Goal: Complete application form: Complete application form

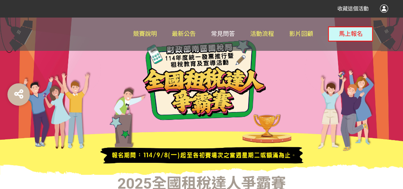
click at [216, 30] on link "常見問答" at bounding box center [223, 34] width 24 height 34
click at [341, 34] on span "馬上報名" at bounding box center [351, 33] width 24 height 7
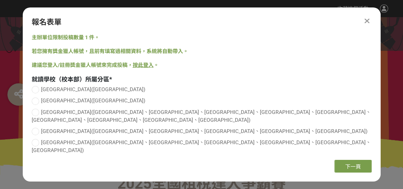
click at [34, 139] on div at bounding box center [35, 142] width 7 height 7
radio input "true"
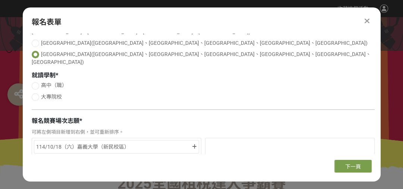
scroll to position [90, 0]
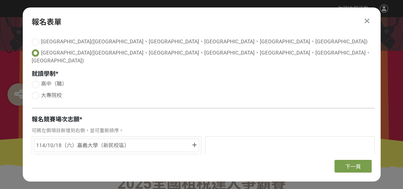
click at [34, 81] on div at bounding box center [35, 84] width 7 height 7
radio input "true"
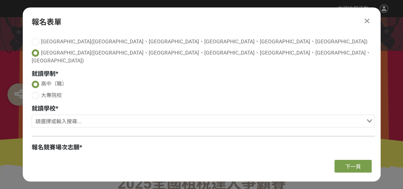
click at [62, 116] on input "Search for option" at bounding box center [199, 121] width 332 height 10
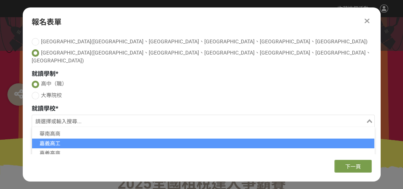
scroll to position [30, 0]
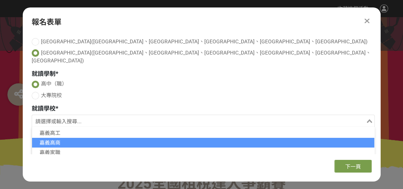
click at [63, 138] on li "嘉義高商" at bounding box center [203, 143] width 342 height 10
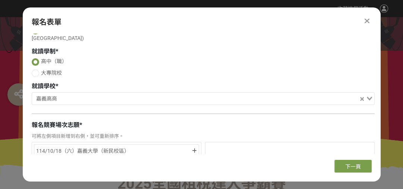
scroll to position [149, 0]
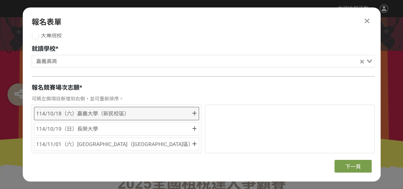
click at [190, 109] on div "114/10/18（六）嘉義大學（新民校區）" at bounding box center [113, 113] width 155 height 9
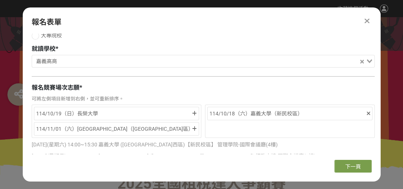
click at [190, 109] on div "114/10/19（日）長榮大學" at bounding box center [113, 113] width 155 height 9
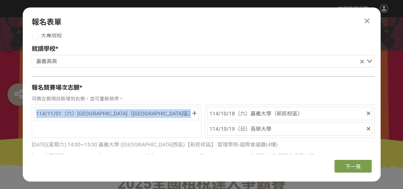
click at [190, 109] on div "114/11/01（六）[GEOGRAPHIC_DATA]（[GEOGRAPHIC_DATA]區）" at bounding box center [113, 113] width 155 height 9
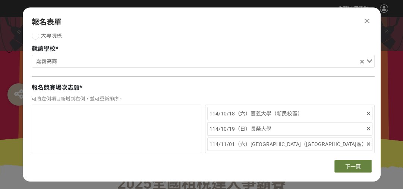
click at [358, 167] on span "下一頁" at bounding box center [353, 166] width 16 height 6
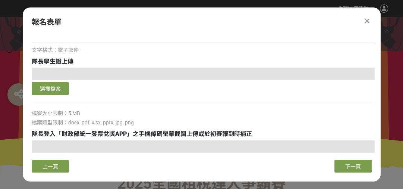
scroll to position [0, 0]
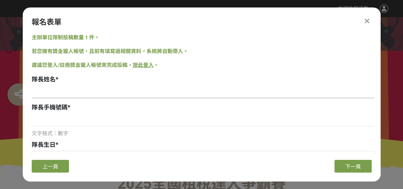
click at [87, 95] on input at bounding box center [203, 91] width 343 height 13
type input "TEST"
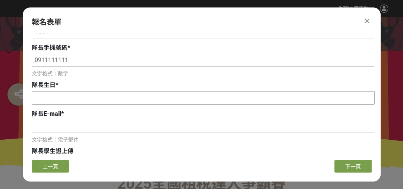
type input "0911111111"
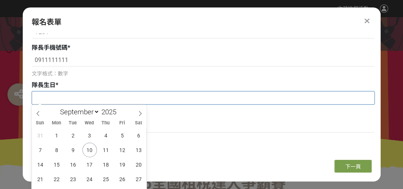
click at [74, 92] on input "text" at bounding box center [203, 97] width 342 height 13
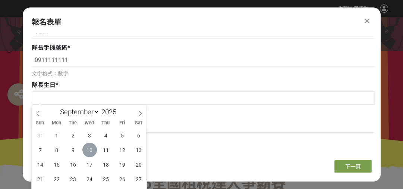
click at [92, 150] on span "10" at bounding box center [89, 149] width 15 height 15
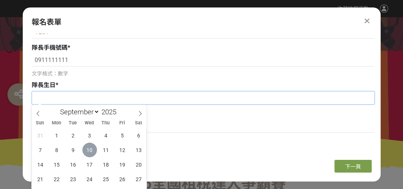
type input "[DATE]"
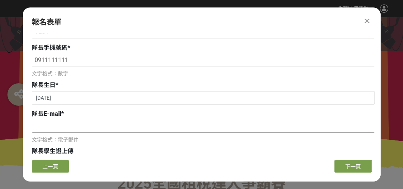
click at [50, 124] on input at bounding box center [203, 126] width 343 height 13
drag, startPoint x: 84, startPoint y: 127, endPoint x: 0, endPoint y: 126, distance: 83.6
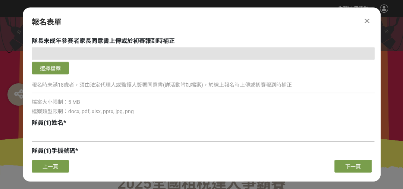
scroll to position [388, 0]
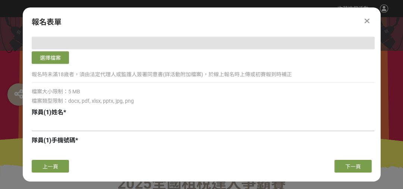
type input "[EMAIL_ADDRESS][DOMAIN_NAME]"
click at [58, 125] on input at bounding box center [203, 124] width 343 height 13
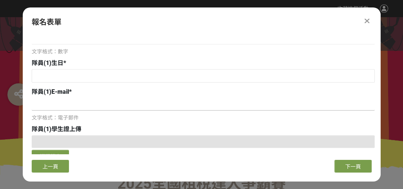
scroll to position [507, 0]
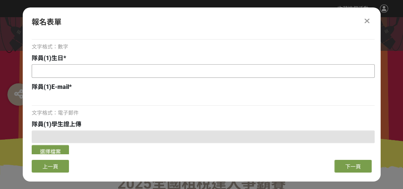
type input "TEST1"
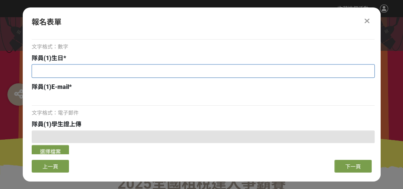
click at [46, 73] on input "text" at bounding box center [203, 71] width 342 height 13
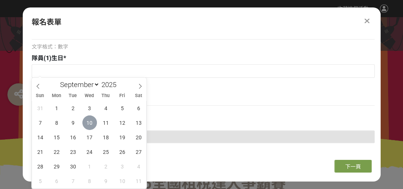
click at [88, 127] on span "10" at bounding box center [89, 122] width 15 height 15
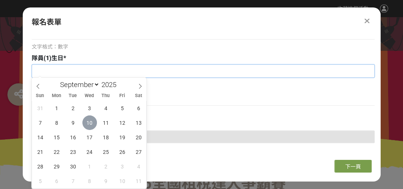
type input "[DATE]"
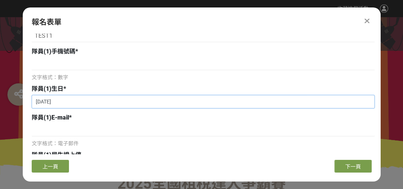
scroll to position [448, 0]
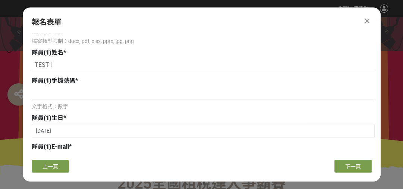
click at [46, 94] on input at bounding box center [203, 93] width 343 height 13
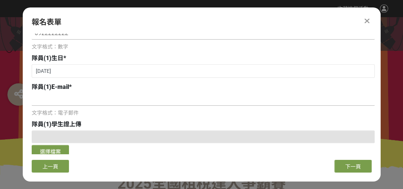
type input "0922222222"
click at [60, 101] on input at bounding box center [203, 99] width 343 height 13
paste input "[EMAIL_ADDRESS][DOMAIN_NAME]"
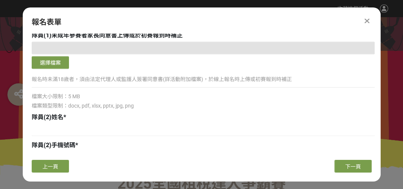
scroll to position [806, 0]
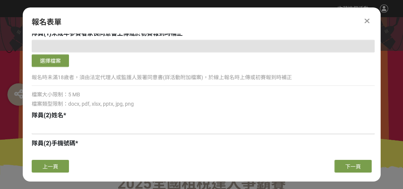
type input "[EMAIL_ADDRESS][DOMAIN_NAME]"
click at [48, 127] on input at bounding box center [203, 127] width 343 height 13
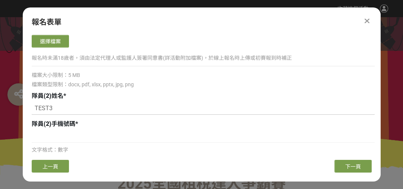
scroll to position [835, 0]
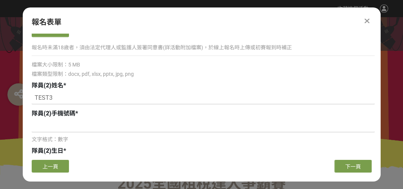
type input "TEST3"
click at [52, 124] on input at bounding box center [203, 125] width 343 height 13
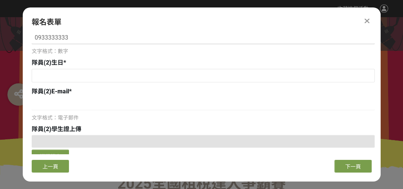
scroll to position [925, 0]
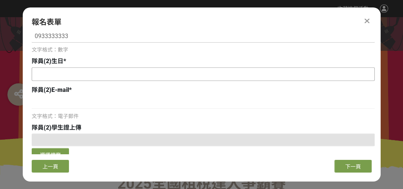
type input "0933333333"
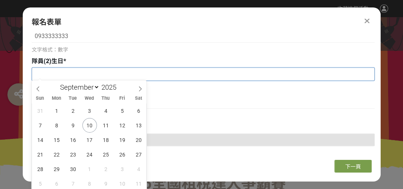
click at [59, 73] on input "text" at bounding box center [203, 74] width 342 height 13
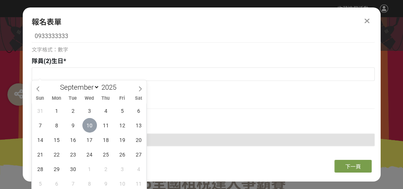
click at [88, 124] on span "10" at bounding box center [89, 125] width 15 height 15
type input "[DATE]"
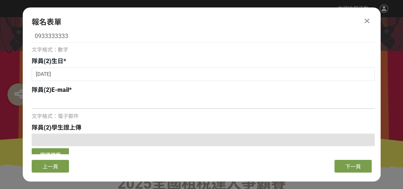
click at [51, 101] on input at bounding box center [203, 102] width 343 height 13
paste input "[EMAIL_ADDRESS][DOMAIN_NAME]"
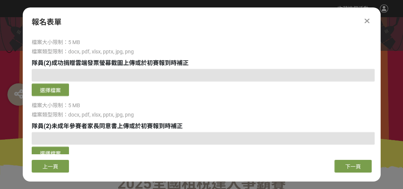
scroll to position [1179, 0]
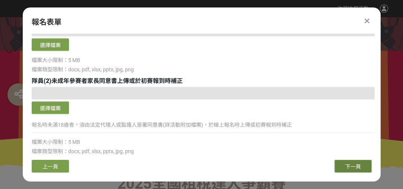
type input "[EMAIL_ADDRESS][DOMAIN_NAME]"
click at [345, 166] on span "下一頁" at bounding box center [353, 166] width 16 height 6
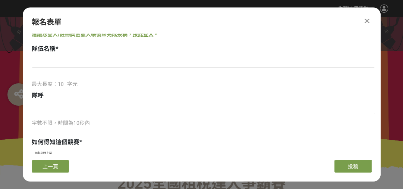
scroll to position [0, 0]
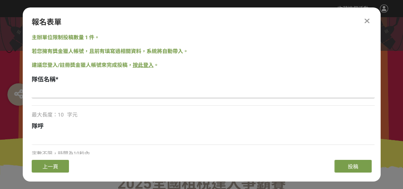
click at [66, 96] on input at bounding box center [203, 91] width 343 height 13
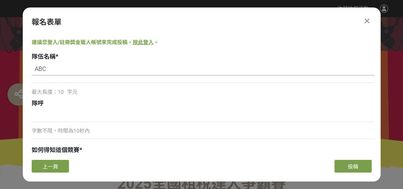
scroll to position [66, 0]
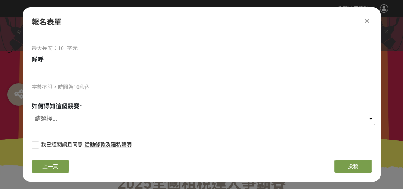
type input "ABC"
click at [51, 116] on select "請選擇... 國稅局推薦 校園講座 / 老師系上推薦 Facebook / Instagram 獎金獵人網站 活動海報 其他" at bounding box center [203, 118] width 343 height 13
select select "國稅局推薦"
click at [32, 112] on select "請選擇... 國稅局推薦 校園講座 / 老師系上推薦 Facebook / Instagram 獎金獵人網站 活動海報 其他" at bounding box center [203, 118] width 343 height 13
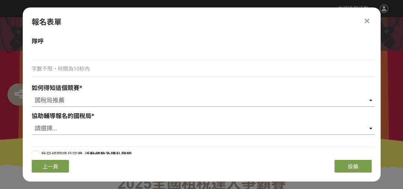
scroll to position [94, 0]
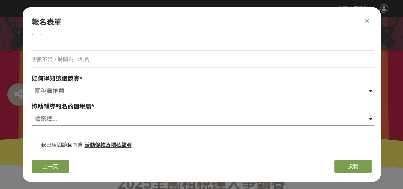
click at [65, 122] on select "請選擇... 財政部臺北國稅局 財政部高雄國稅局 財政部北區國稅局 財政部中區國稅局 財政部南區國稅局" at bounding box center [203, 119] width 343 height 13
select select "財政部南區國稅局"
click at [32, 113] on select "請選擇... 財政部臺北國稅局 財政部高雄國稅局 財政部北區國稅局 財政部中區國稅局 財政部南區國稅局" at bounding box center [203, 119] width 343 height 13
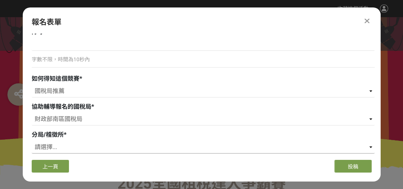
click at [63, 146] on select "請選擇... 臺南分局 安南稽徴所 新營分局 新化稽徵所 佳里稽徵所 嘉義市分局 [GEOGRAPHIC_DATA]分局 民雄稽徵所 屏東分局 東港稽徵所 潮…" at bounding box center [203, 147] width 343 height 13
select select "新營分局"
click at [32, 141] on select "請選擇... 臺南分局 安南稽徴所 新營分局 新化稽徵所 佳里稽徵所 嘉義市分局 [GEOGRAPHIC_DATA]分局 民雄稽徵所 屏東分局 東港稽徵所 潮…" at bounding box center [203, 147] width 343 height 13
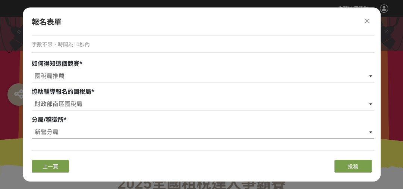
scroll to position [122, 0]
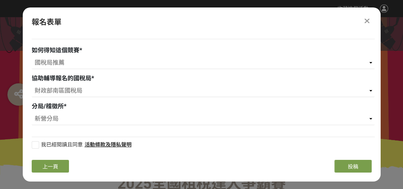
click at [35, 146] on div at bounding box center [35, 144] width 7 height 7
checkbox input "true"
click at [346, 167] on button "投稿" at bounding box center [353, 166] width 37 height 13
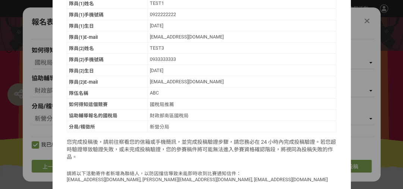
scroll to position [189, 0]
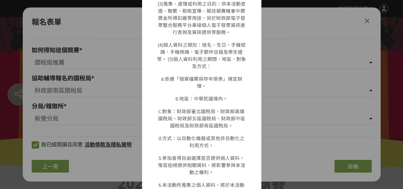
scroll to position [645, 0]
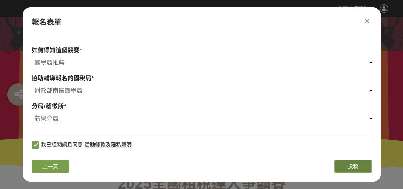
click at [346, 164] on button "投稿" at bounding box center [353, 166] width 37 height 13
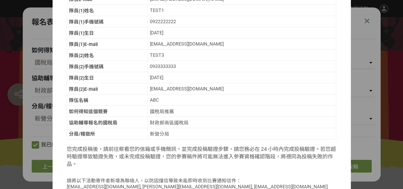
scroll to position [189, 0]
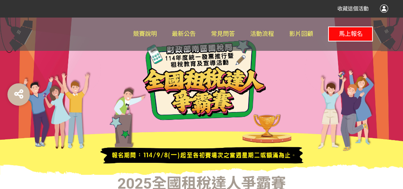
click at [341, 32] on span "馬上報名" at bounding box center [351, 33] width 24 height 7
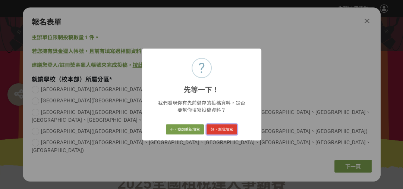
click at [219, 128] on button "好，幫我填寫" at bounding box center [222, 129] width 31 height 10
radio input "true"
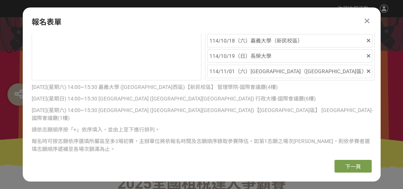
scroll to position [235, 0]
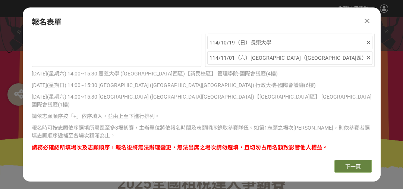
click at [351, 166] on span "下一頁" at bounding box center [353, 166] width 16 height 6
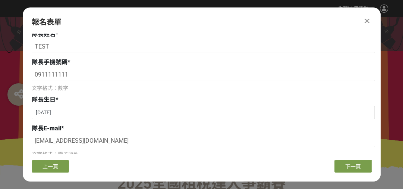
scroll to position [35, 0]
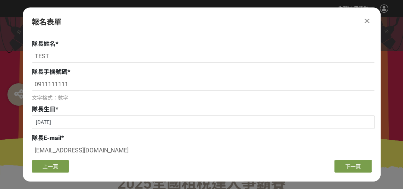
click at [368, 21] on icon at bounding box center [367, 20] width 5 height 7
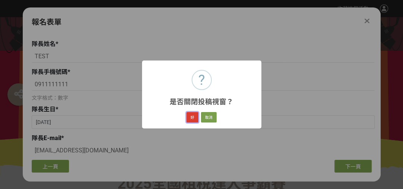
click at [197, 116] on button "好" at bounding box center [192, 117] width 12 height 10
